Goal: Navigation & Orientation: Understand site structure

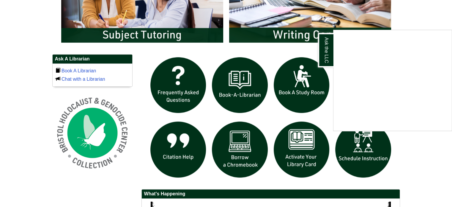
scroll to position [386, 0]
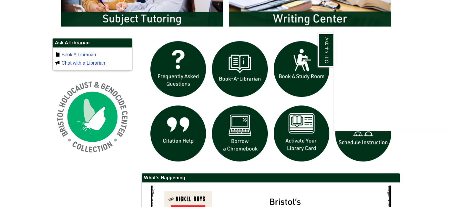
click at [408, 24] on div "Ask the LLC" at bounding box center [226, 103] width 452 height 207
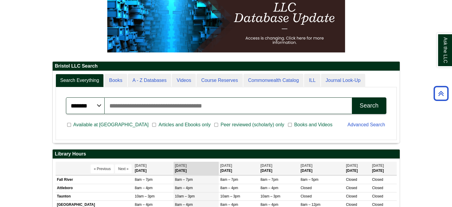
scroll to position [0, 0]
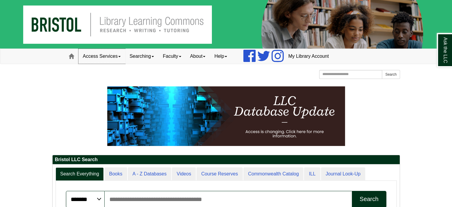
click at [119, 56] on span at bounding box center [119, 56] width 2 height 1
click at [150, 55] on link "Searching" at bounding box center [141, 56] width 33 height 15
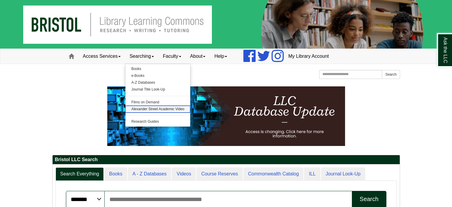
click at [162, 109] on link "Alexander Street Academic Video" at bounding box center [157, 109] width 65 height 7
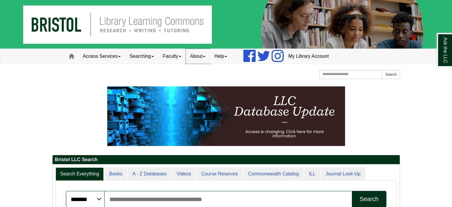
click at [207, 54] on link "About" at bounding box center [198, 56] width 24 height 15
click at [175, 55] on link "Faculty" at bounding box center [171, 56] width 27 height 15
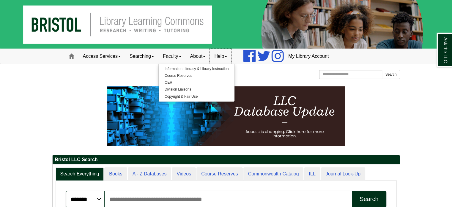
click at [226, 55] on link "Help" at bounding box center [221, 56] width 22 height 15
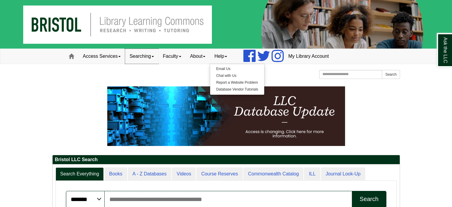
click at [145, 52] on link "Searching" at bounding box center [141, 56] width 33 height 15
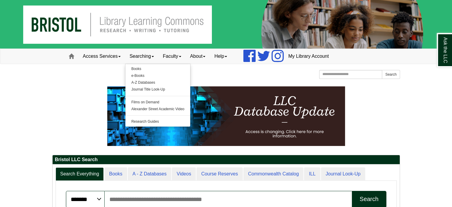
click at [100, 100] on p at bounding box center [226, 115] width 348 height 59
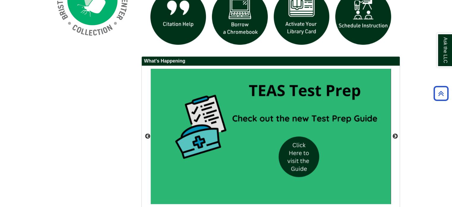
scroll to position [450, 0]
